Goal: Complete application form

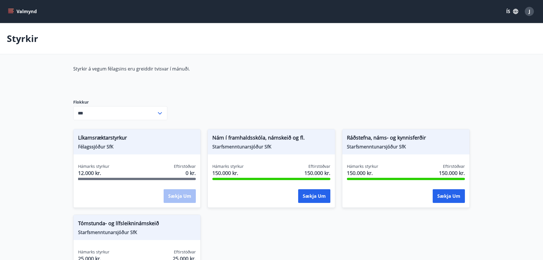
drag, startPoint x: 0, startPoint y: 0, endPoint x: 137, endPoint y: 36, distance: 141.2
click at [137, 36] on div "Styrkir" at bounding box center [271, 38] width 543 height 31
click at [14, 10] on button "Valmynd" at bounding box center [23, 11] width 32 height 10
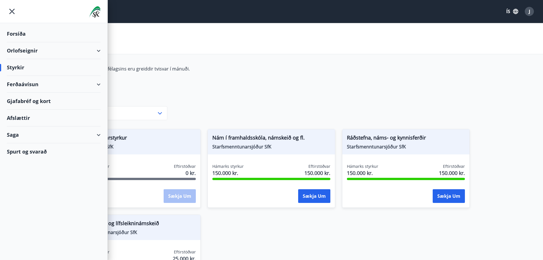
click at [18, 31] on div "Forsíða" at bounding box center [54, 33] width 94 height 17
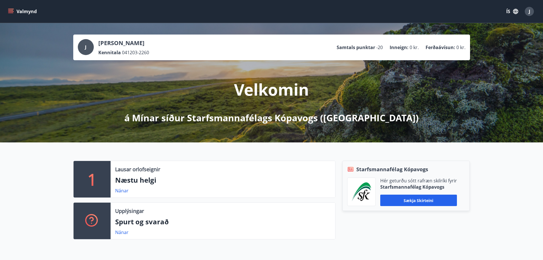
click at [29, 10] on button "Valmynd" at bounding box center [23, 11] width 32 height 10
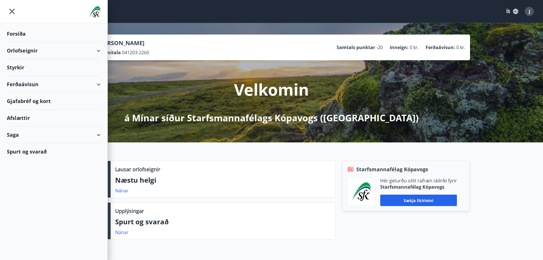
click at [15, 69] on div "Styrkir" at bounding box center [54, 67] width 94 height 17
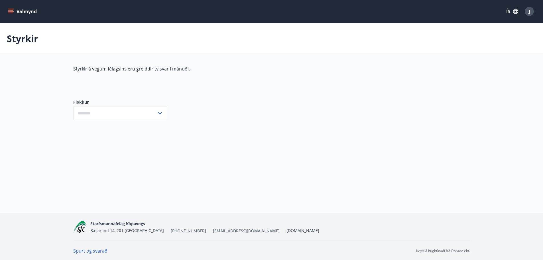
type input "***"
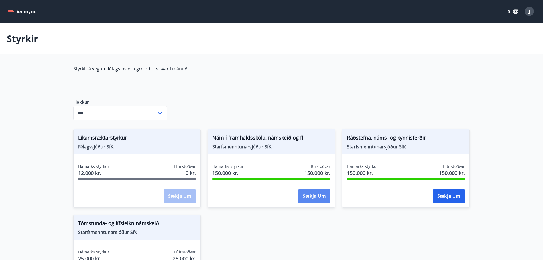
click at [312, 193] on button "Sækja um" at bounding box center [314, 196] width 32 height 14
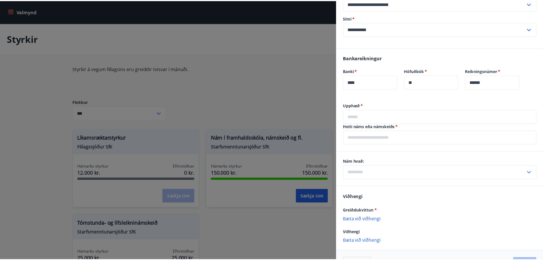
scroll to position [243, 0]
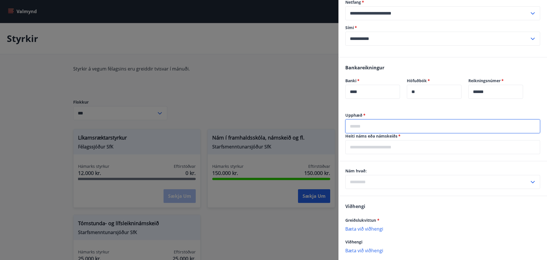
click at [380, 123] on input "text" at bounding box center [442, 126] width 195 height 14
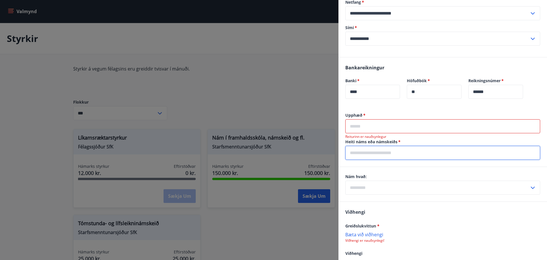
click at [489, 148] on input "text" at bounding box center [442, 153] width 195 height 14
click at [266, 75] on div at bounding box center [273, 130] width 547 height 260
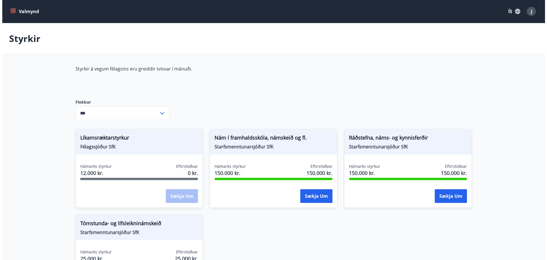
scroll to position [0, 0]
click at [530, 9] on div "J" at bounding box center [529, 11] width 9 height 9
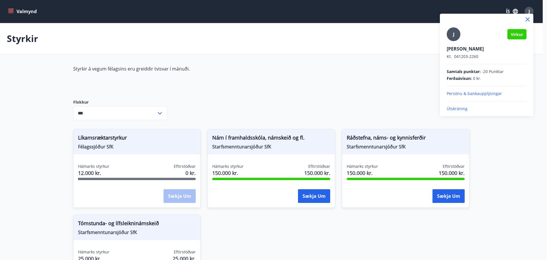
click at [454, 108] on p "Útskráning" at bounding box center [487, 109] width 80 height 6
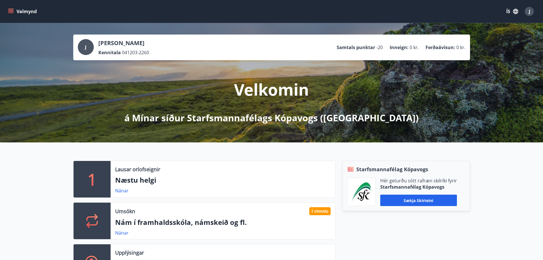
click at [529, 10] on span "J" at bounding box center [529, 11] width 1 height 6
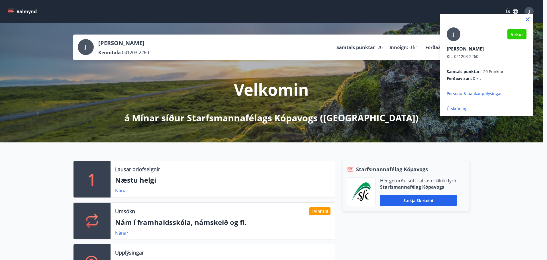
click at [455, 109] on p "Útskráning" at bounding box center [487, 109] width 80 height 6
